Goal: Task Accomplishment & Management: Manage account settings

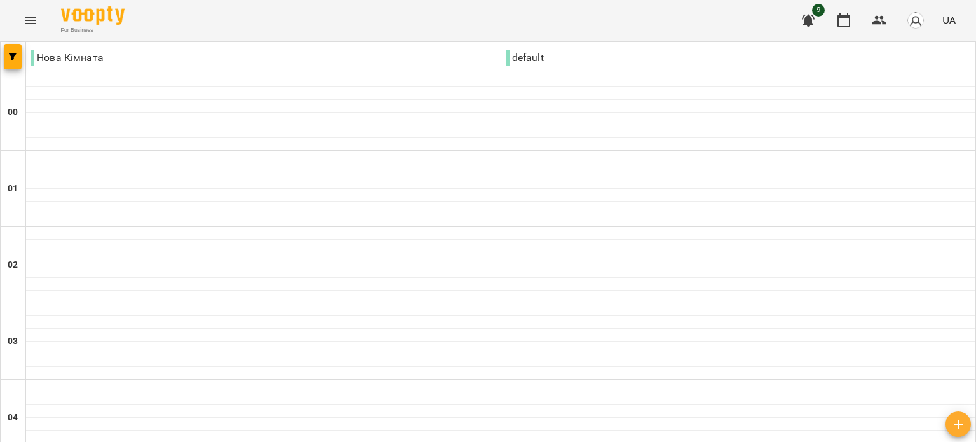
scroll to position [890, 0]
type input "**********"
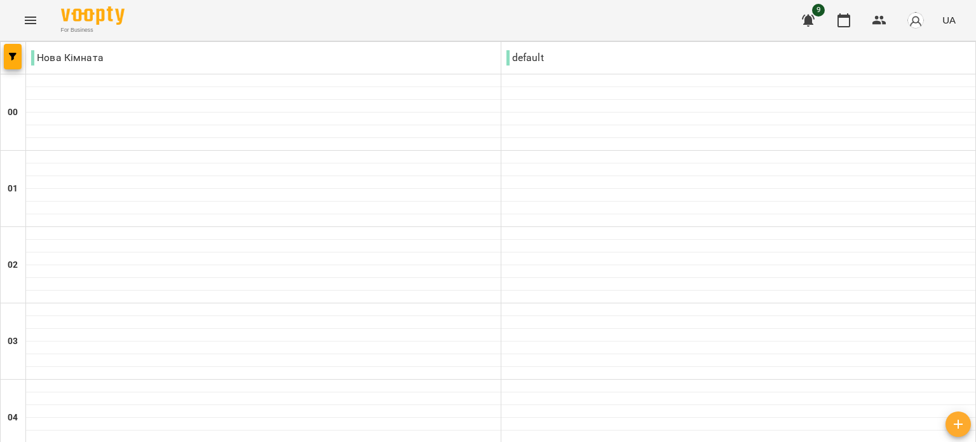
scroll to position [1470, 0]
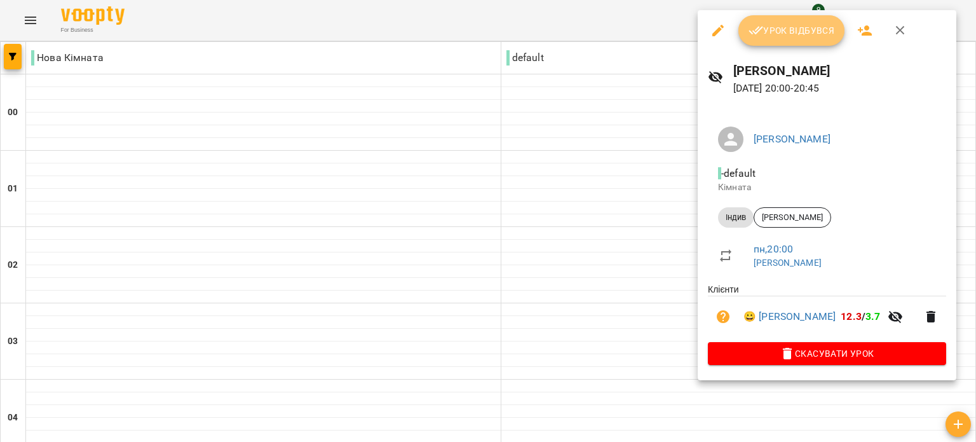
click at [785, 30] on span "Урок відбувся" at bounding box center [792, 30] width 86 height 15
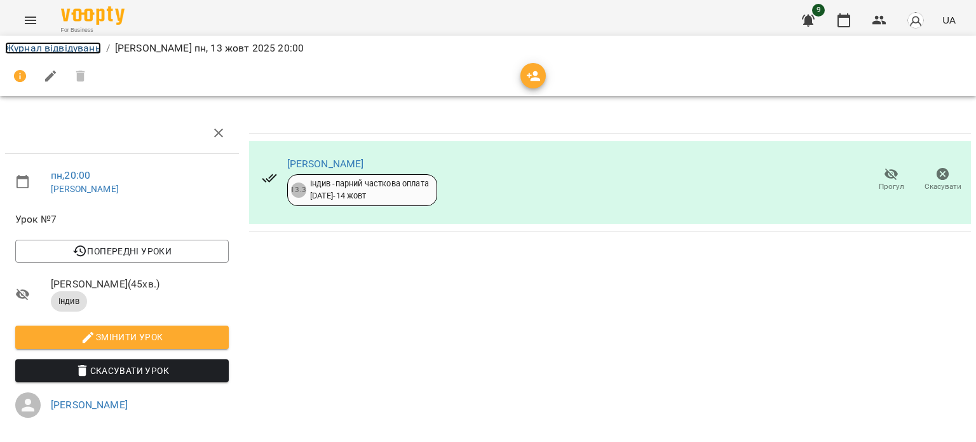
click at [43, 48] on link "Журнал відвідувань" at bounding box center [53, 48] width 96 height 12
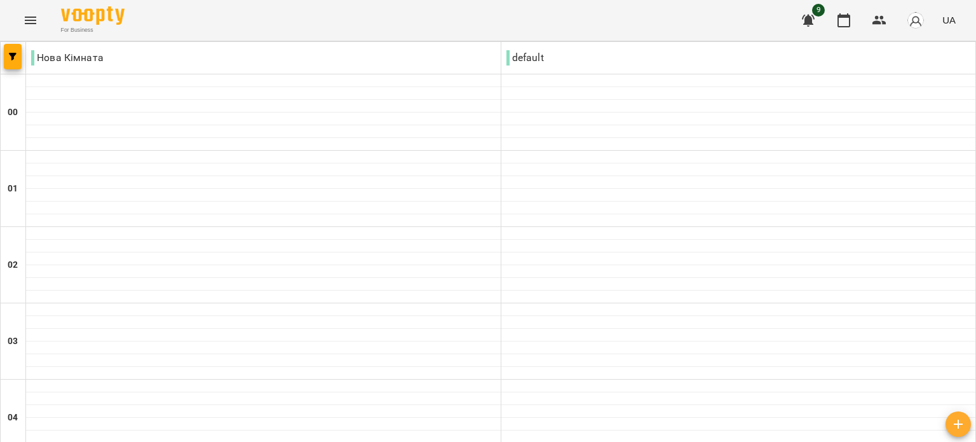
scroll to position [962, 0]
